Goal: Find specific page/section: Find specific page/section

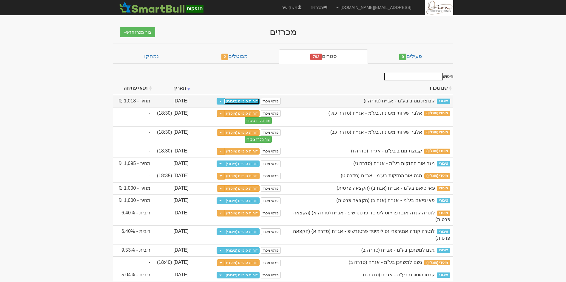
click at [238, 99] on link "דוחות סופיים (ציבורי)" at bounding box center [241, 101] width 35 height 7
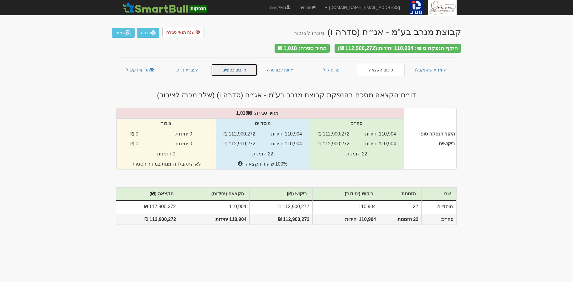
click at [229, 66] on link "חיובים כספיים" at bounding box center [234, 70] width 47 height 13
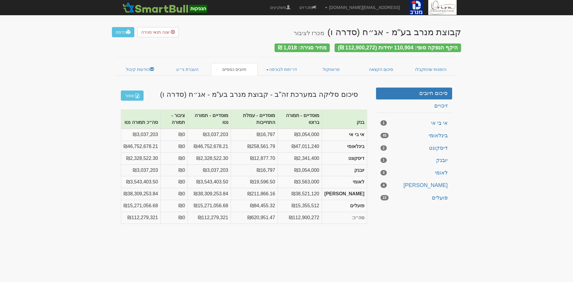
click at [510, 91] on body "[EMAIL_ADDRESS][DOMAIN_NAME] הגדרות חשבונות הנפקה תבניות הודעות קיבול" at bounding box center [286, 141] width 573 height 282
